Goal: Task Accomplishment & Management: Use online tool/utility

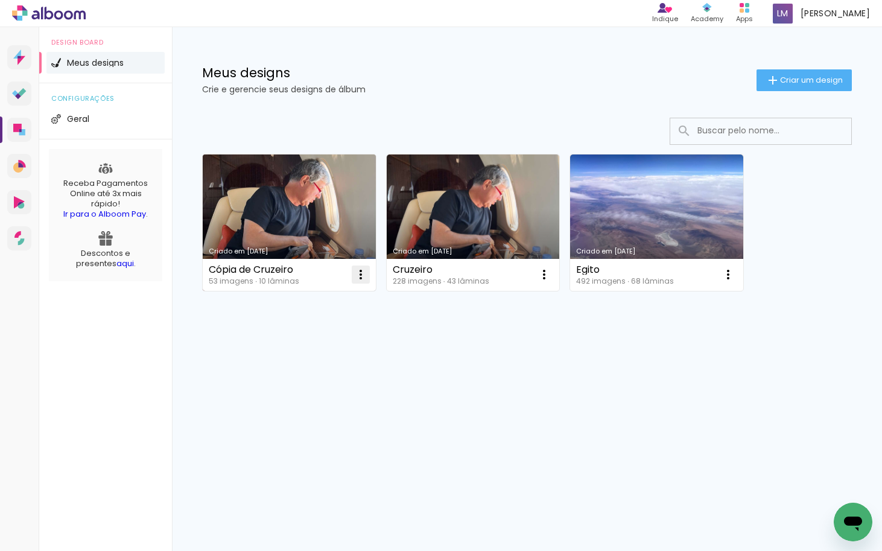
click at [366, 270] on iron-icon at bounding box center [361, 274] width 14 height 14
click at [336, 360] on paper-item "Excluir" at bounding box center [312, 354] width 119 height 24
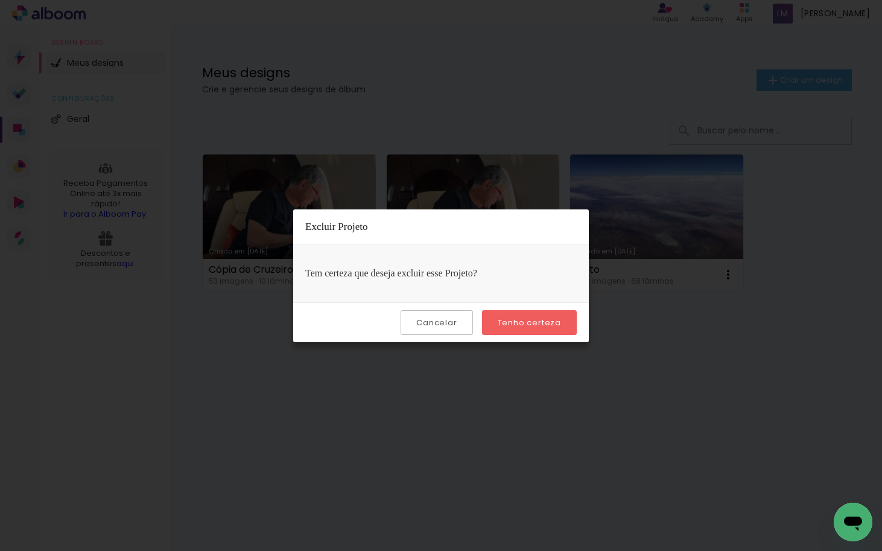
click at [0, 0] on slot "Tenho certeza" at bounding box center [0, 0] width 0 height 0
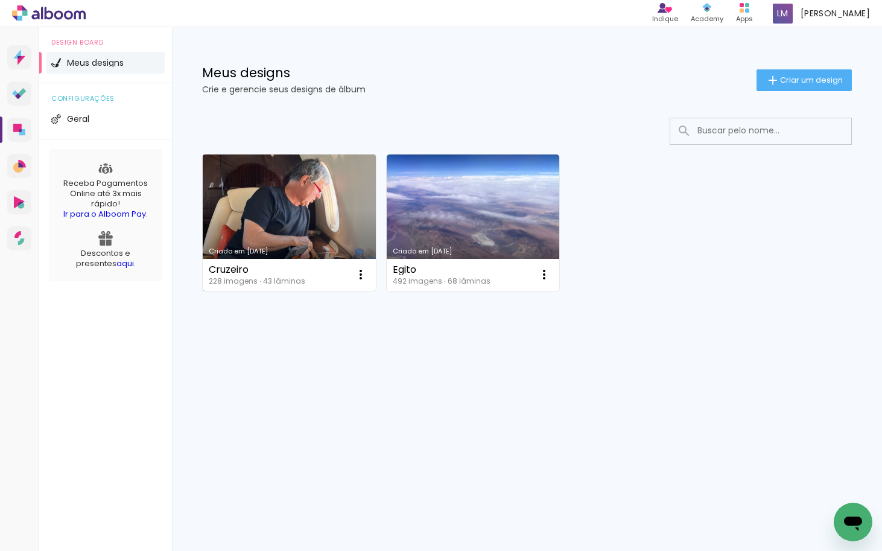
click at [335, 199] on link "Criado em [DATE]" at bounding box center [289, 222] width 173 height 136
click at [325, 233] on link "Criado em [DATE]" at bounding box center [289, 222] width 173 height 136
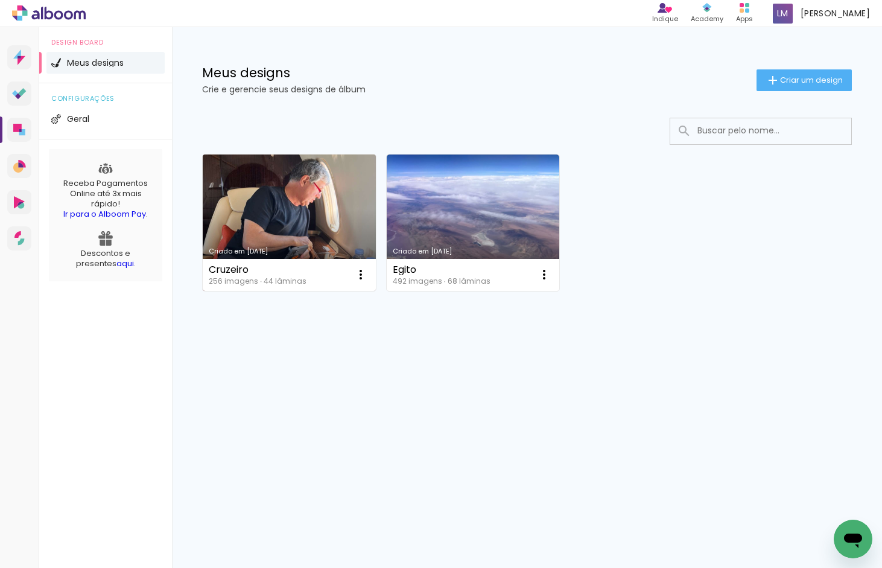
click at [232, 237] on link "Criado em [DATE]" at bounding box center [289, 222] width 173 height 136
